Goal: Transaction & Acquisition: Purchase product/service

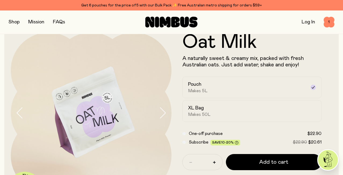
scroll to position [16, 0]
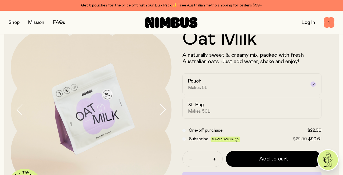
click at [15, 23] on button "button" at bounding box center [14, 23] width 11 height 8
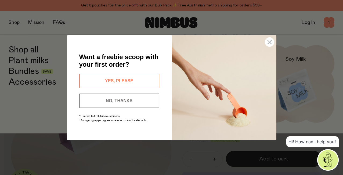
click at [119, 141] on div "Close dialog Want a freebie scoop with your first order? YES, PLEASE NO, THANKS…" at bounding box center [171, 87] width 209 height 126
click at [133, 82] on button "YES, PLEASE" at bounding box center [119, 81] width 80 height 14
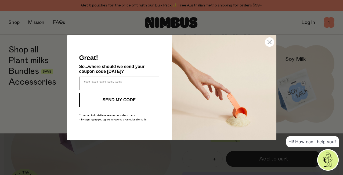
click at [269, 43] on circle "Close dialog" at bounding box center [269, 41] width 9 height 9
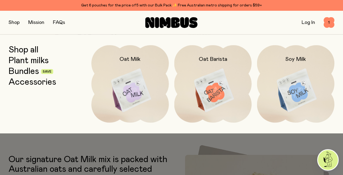
scroll to position [99, 0]
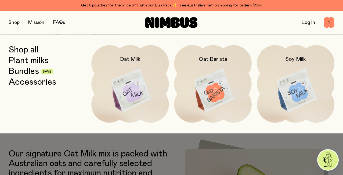
click at [35, 71] on link "Bundles" at bounding box center [24, 72] width 30 height 10
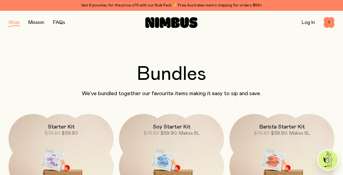
click at [14, 21] on button "button" at bounding box center [14, 23] width 11 height 8
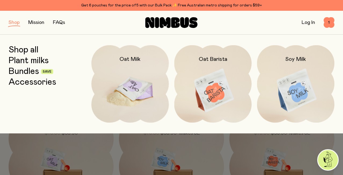
click at [129, 80] on img at bounding box center [129, 90] width 77 height 91
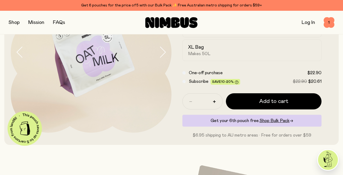
scroll to position [70, 0]
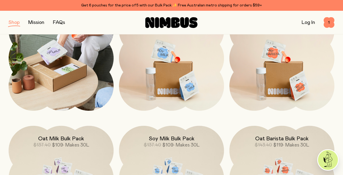
scroll to position [107, 0]
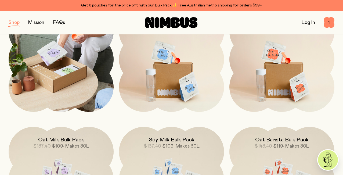
click at [55, 91] on img at bounding box center [61, 59] width 105 height 105
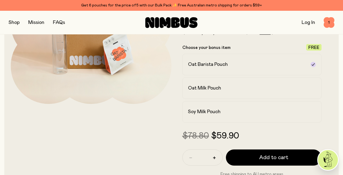
scroll to position [110, 0]
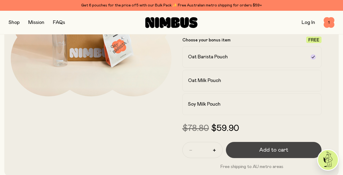
click at [257, 150] on button "Add to cart" at bounding box center [274, 150] width 96 height 16
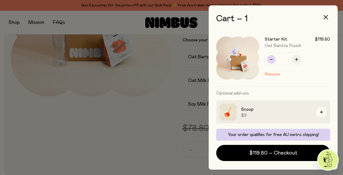
click at [271, 61] on button "button" at bounding box center [271, 59] width 9 height 9
type input "*"
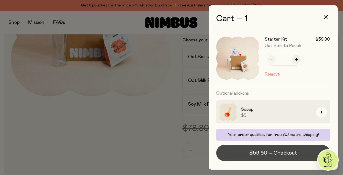
click at [265, 149] on span "$59.90 – Checkout" at bounding box center [273, 153] width 48 height 8
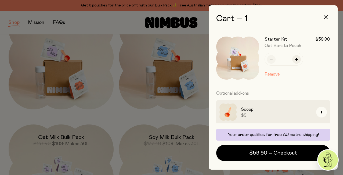
click at [327, 18] on icon "button" at bounding box center [325, 17] width 4 height 4
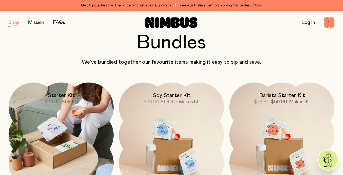
scroll to position [33, 0]
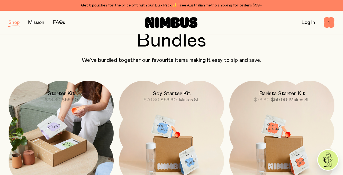
click at [70, 94] on h2 "Starter Kit" at bounding box center [61, 93] width 27 height 6
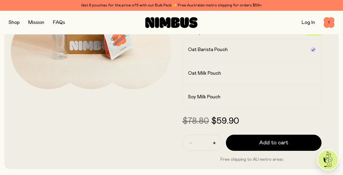
scroll to position [118, 0]
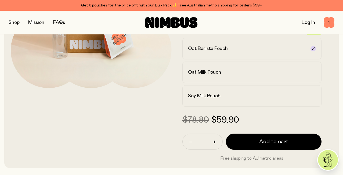
click at [15, 23] on button "button" at bounding box center [14, 23] width 11 height 8
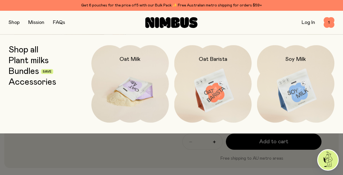
click at [124, 101] on img at bounding box center [129, 90] width 77 height 91
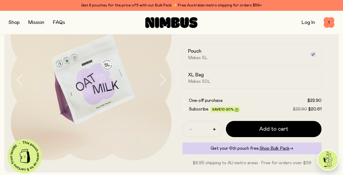
scroll to position [46, 0]
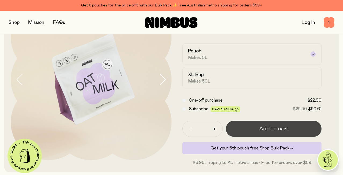
click at [266, 130] on span "Add to cart" at bounding box center [273, 129] width 29 height 8
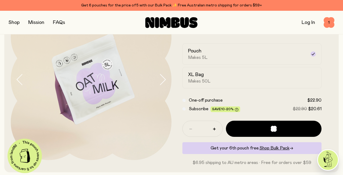
scroll to position [0, 0]
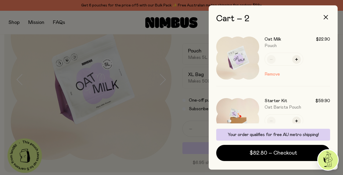
click at [251, 110] on img at bounding box center [237, 119] width 43 height 43
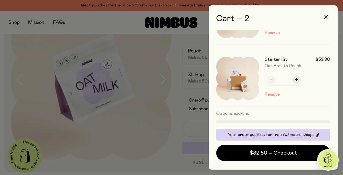
scroll to position [42, 0]
click at [266, 93] on button "Remove" at bounding box center [271, 93] width 15 height 6
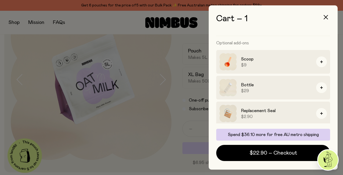
scroll to position [52, 0]
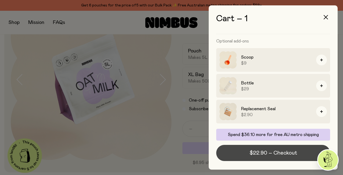
click at [263, 151] on span "$22.90 – Checkout" at bounding box center [273, 153] width 48 height 8
